Goal: Check status: Check status

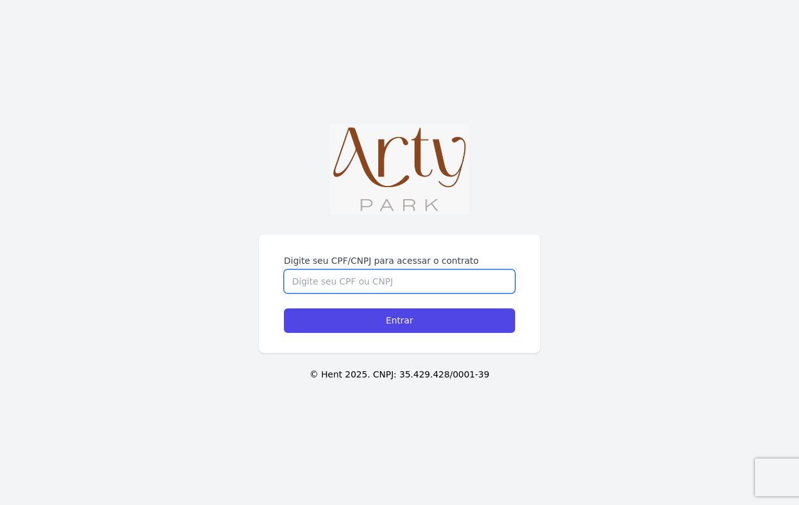
click at [357, 285] on input "Digite seu CPF/CNPJ para acessar o contrato" at bounding box center [399, 282] width 231 height 24
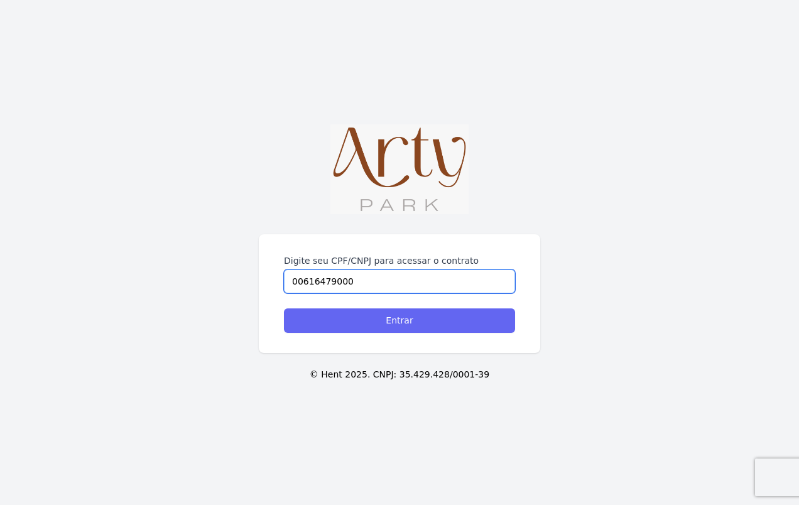
type input "00616479000"
click at [390, 324] on input "Entrar" at bounding box center [399, 321] width 231 height 25
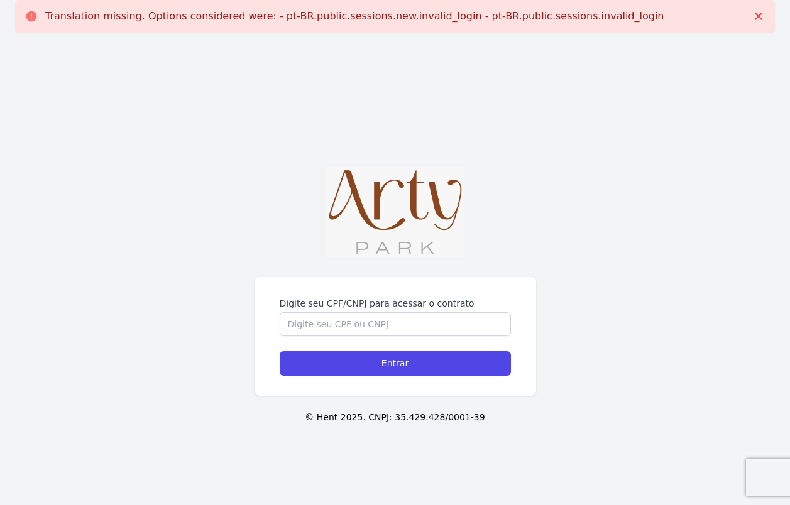
click at [331, 304] on label "Digite seu CPF/CNPJ para acessar o contrato" at bounding box center [395, 303] width 231 height 13
click at [331, 312] on input "Digite seu CPF/CNPJ para acessar o contrato" at bounding box center [395, 324] width 231 height 24
type input "00616479000"
click at [280, 351] on input "Entrar" at bounding box center [395, 363] width 231 height 25
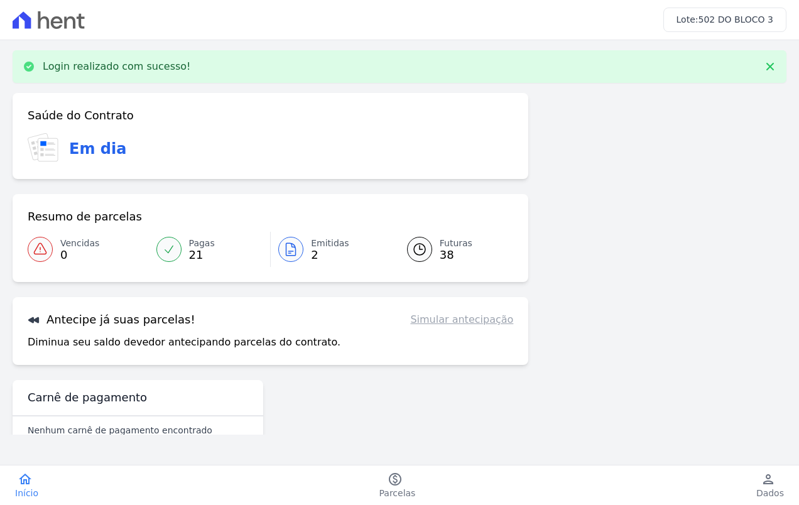
click at [291, 248] on icon at bounding box center [290, 249] width 15 height 15
